Goal: Find specific page/section: Find specific page/section

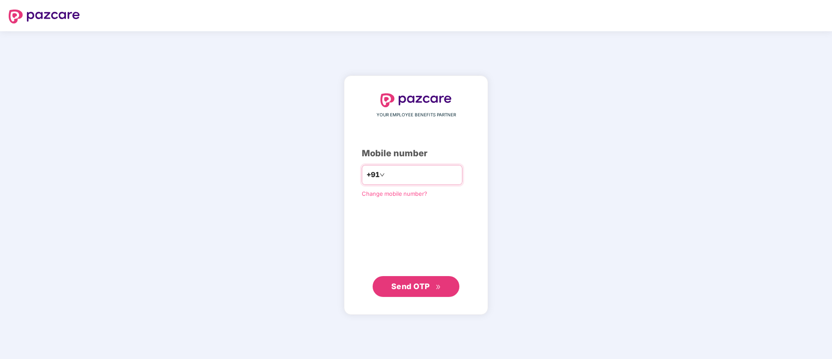
type input "**********"
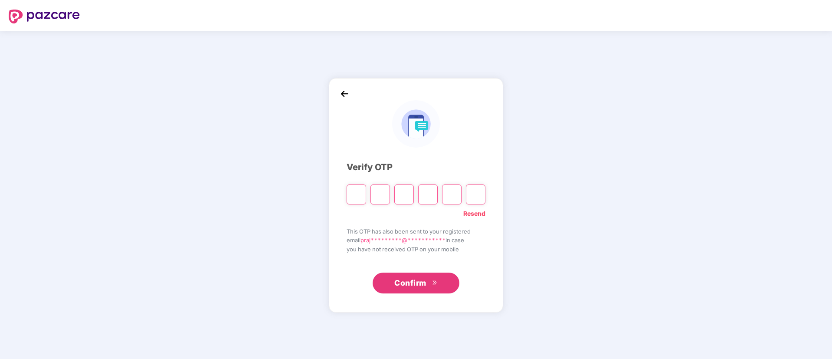
type input "*"
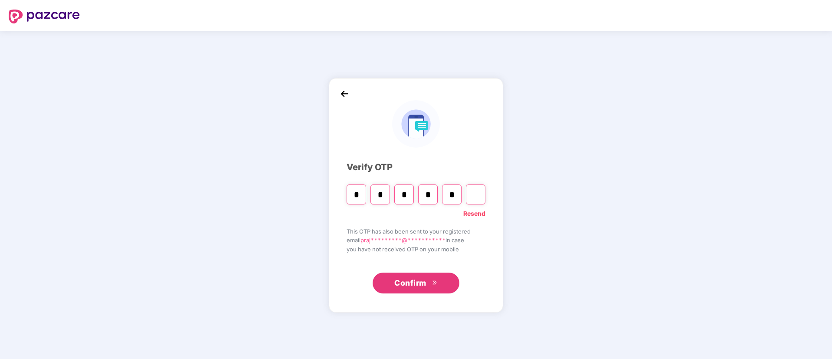
type input "*"
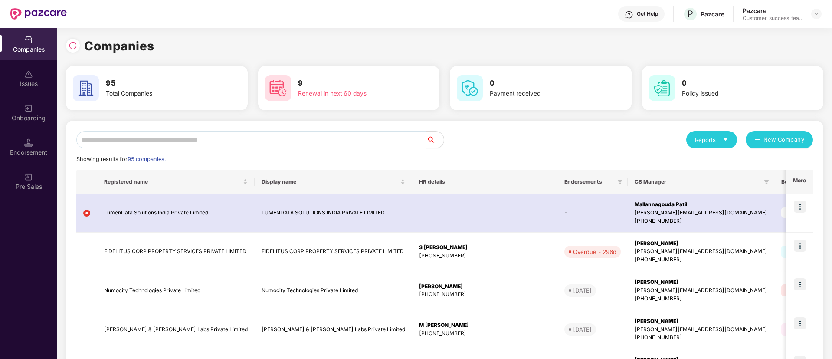
click at [291, 137] on input "text" at bounding box center [251, 139] width 350 height 17
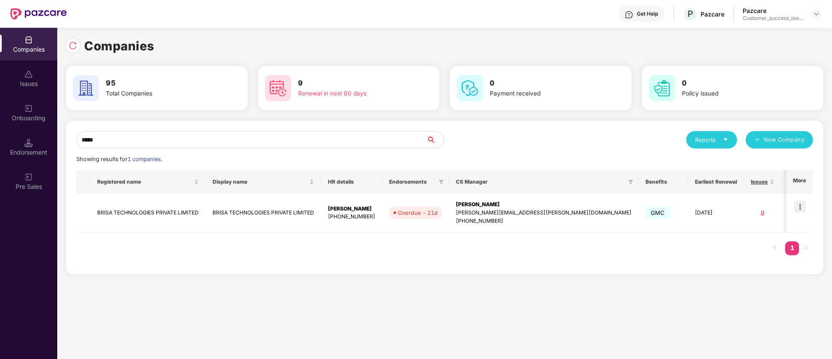
scroll to position [0, 21]
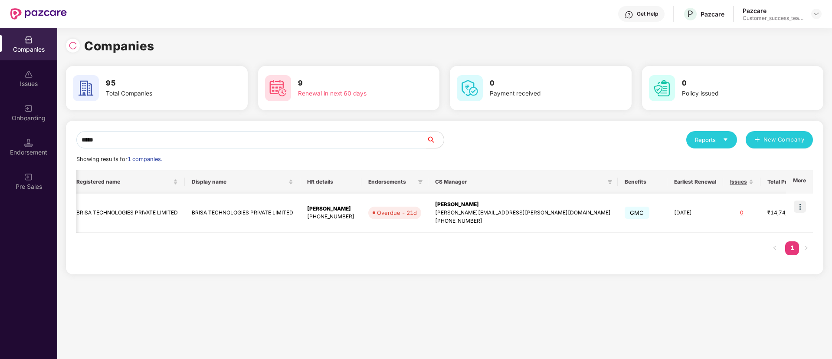
type input "*****"
copy div "[EMAIL_ADDRESS][DOMAIN_NAME]"
drag, startPoint x: 720, startPoint y: 218, endPoint x: 779, endPoint y: 217, distance: 59.4
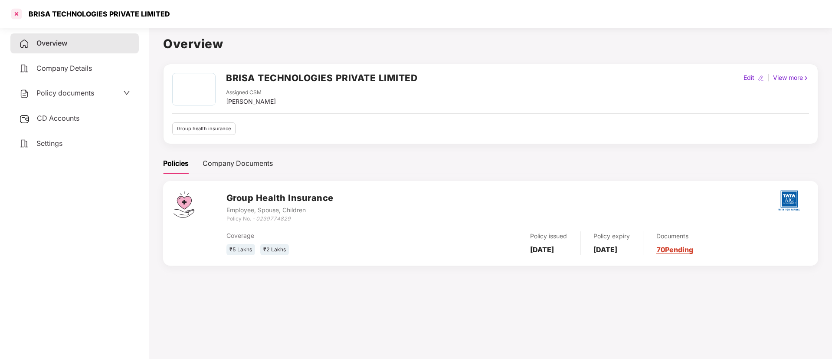
click at [20, 9] on div at bounding box center [17, 14] width 14 height 14
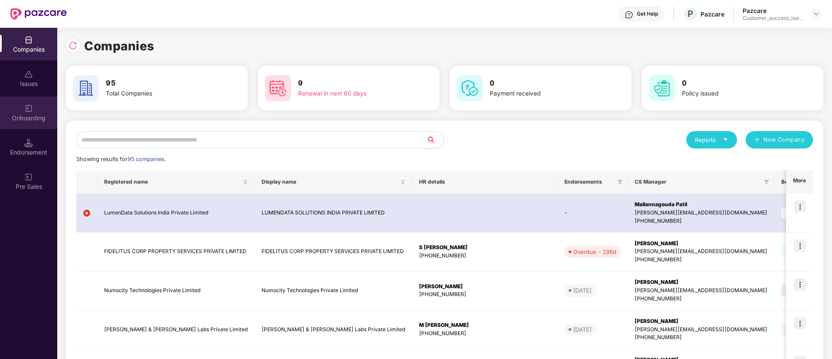
click at [30, 118] on div "Onboarding" at bounding box center [28, 118] width 57 height 9
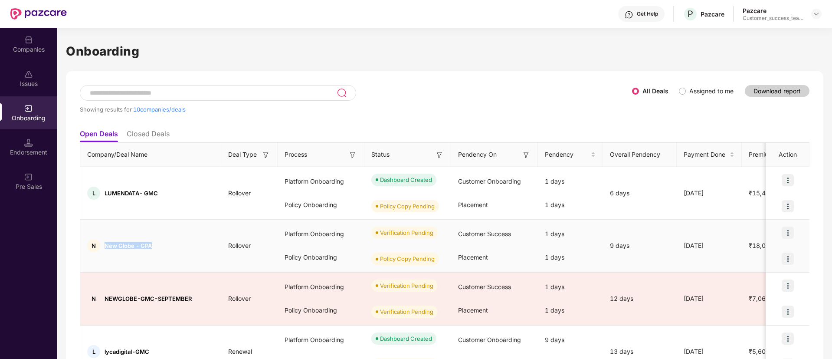
drag, startPoint x: 158, startPoint y: 245, endPoint x: 105, endPoint y: 245, distance: 53.8
click at [105, 245] on div "N New Globe - GPA" at bounding box center [150, 245] width 141 height 13
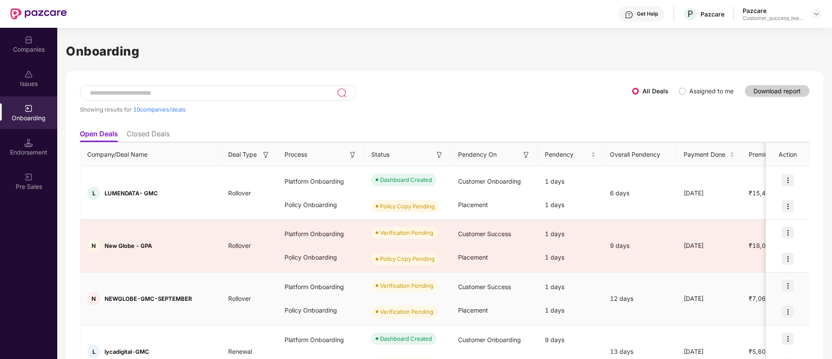
click at [112, 296] on span "NEWGLOBE-GMC-SEPTEMBER" at bounding box center [148, 298] width 87 height 7
copy span "NEWGLOBE"
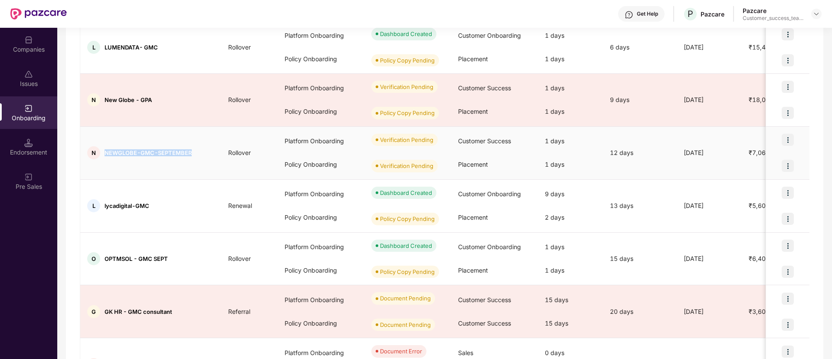
drag, startPoint x: 199, startPoint y: 152, endPoint x: 101, endPoint y: 152, distance: 97.6
click at [101, 152] on div "N NEWGLOBE-GMC-SEPTEMBER" at bounding box center [150, 152] width 141 height 13
copy div "NEWGLOBE-GMC-SEPTEMBER"
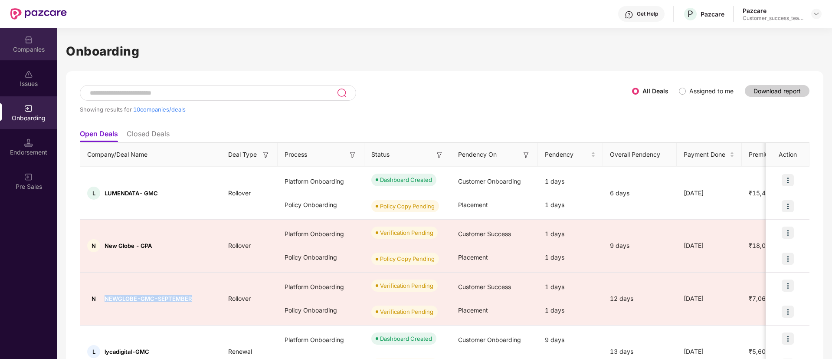
click at [27, 39] on img at bounding box center [28, 40] width 9 height 9
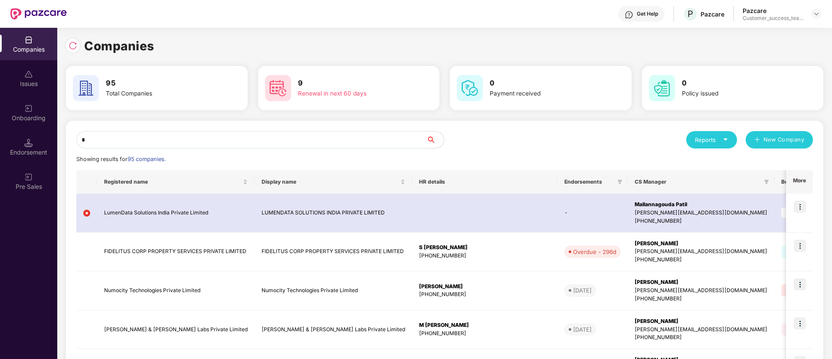
click at [195, 143] on input "*" at bounding box center [251, 139] width 350 height 17
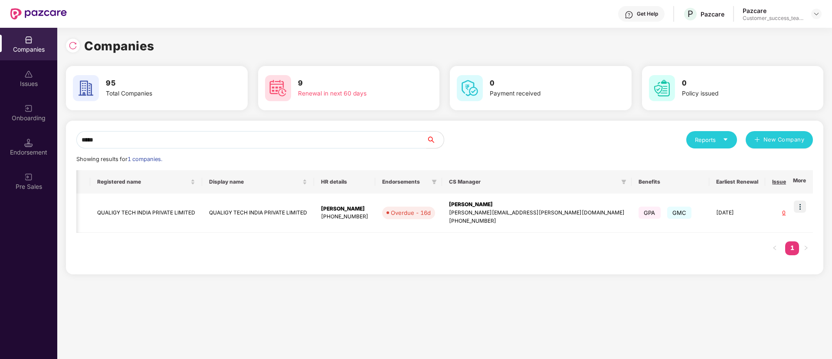
scroll to position [0, 50]
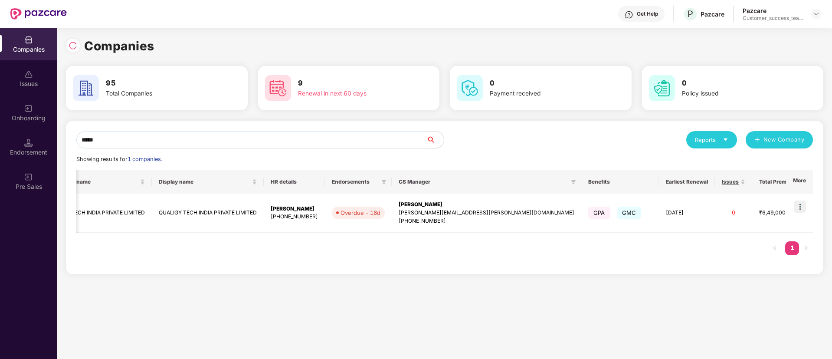
type input "*****"
